Goal: Task Accomplishment & Management: Use online tool/utility

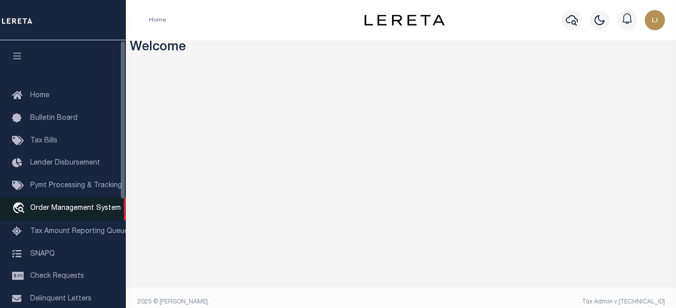
click at [57, 204] on link "travel_explore Order Management System" at bounding box center [63, 208] width 126 height 23
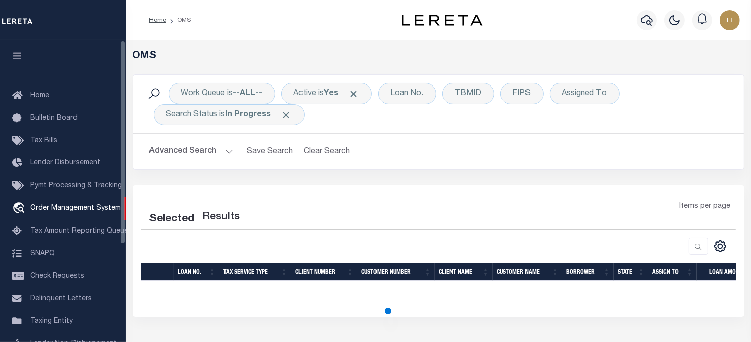
click at [19, 54] on icon "button" at bounding box center [18, 55] width 12 height 9
select select "200"
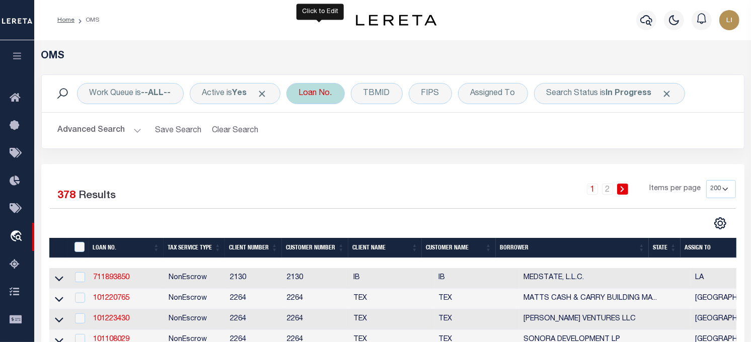
click at [309, 86] on div "Loan No." at bounding box center [316, 93] width 58 height 21
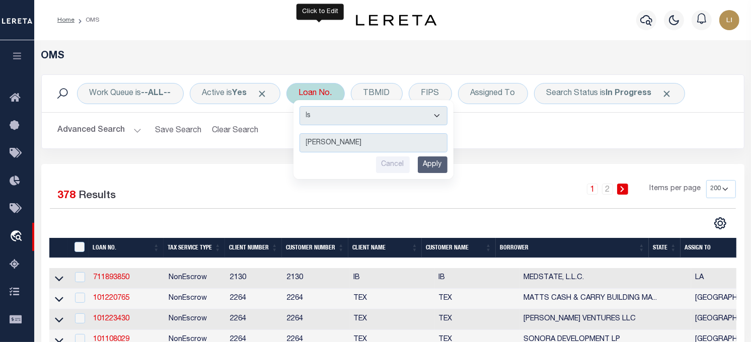
type input "[PERSON_NAME]"
click at [328, 113] on select "Is Contains" at bounding box center [374, 115] width 148 height 19
select select "c"
click at [304, 106] on select "Is Contains" at bounding box center [374, 115] width 148 height 19
click at [442, 163] on input "Apply" at bounding box center [433, 165] width 30 height 17
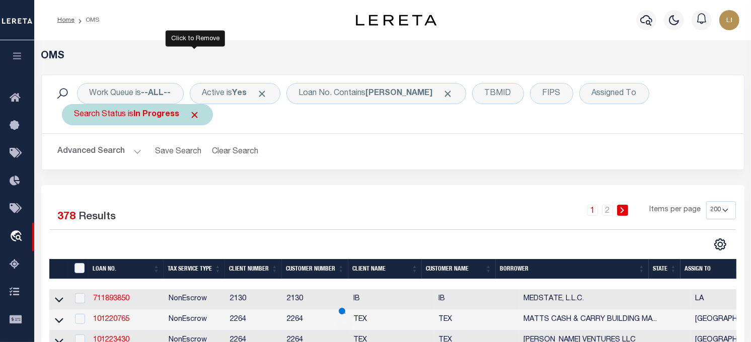
click at [195, 116] on span "Click to Remove" at bounding box center [195, 115] width 11 height 11
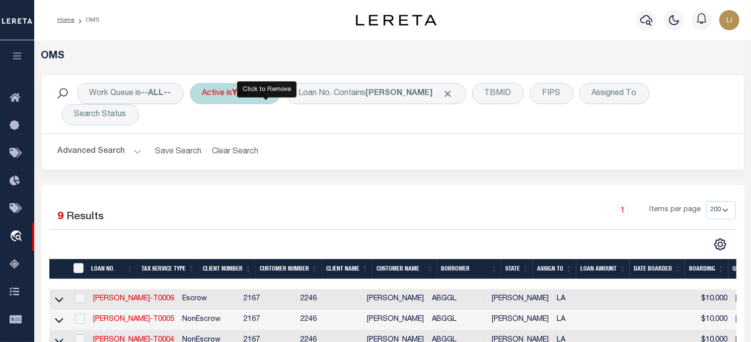
click at [267, 93] on span "Click to Remove" at bounding box center [262, 94] width 11 height 11
